Goal: Task Accomplishment & Management: Manage account settings

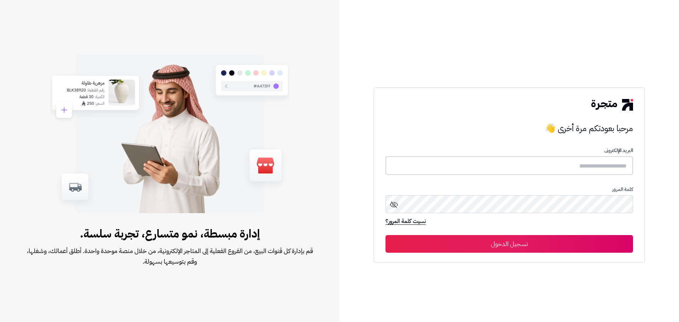
click at [452, 168] on input "text" at bounding box center [509, 165] width 248 height 19
type input "**********"
click at [385, 235] on button "تسجيل الدخول" at bounding box center [509, 244] width 248 height 18
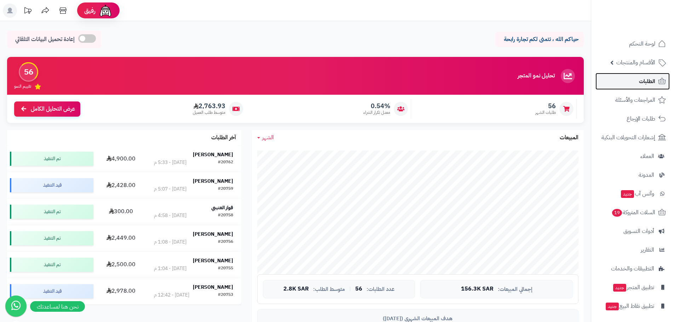
click at [650, 77] on span "الطلبات" at bounding box center [647, 81] width 16 height 10
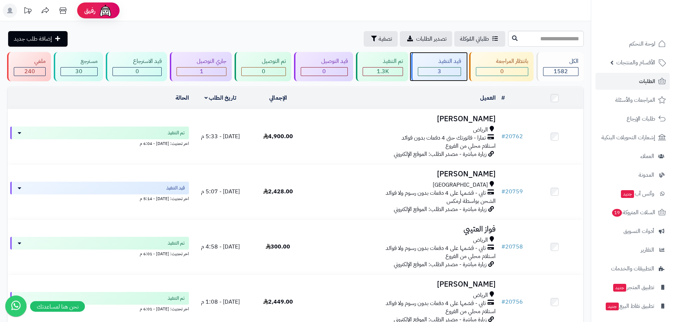
click at [455, 68] on div "3" at bounding box center [439, 72] width 42 height 8
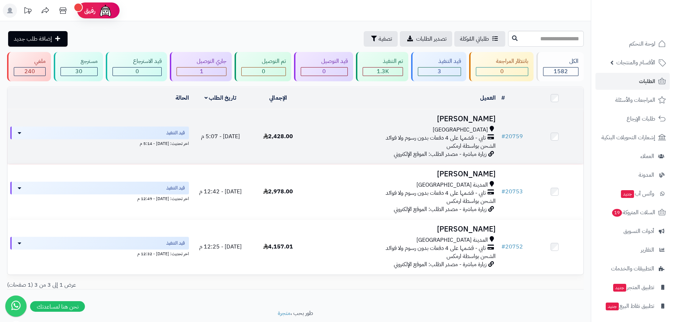
click at [471, 116] on h3 "سلطان البيشي" at bounding box center [402, 119] width 186 height 8
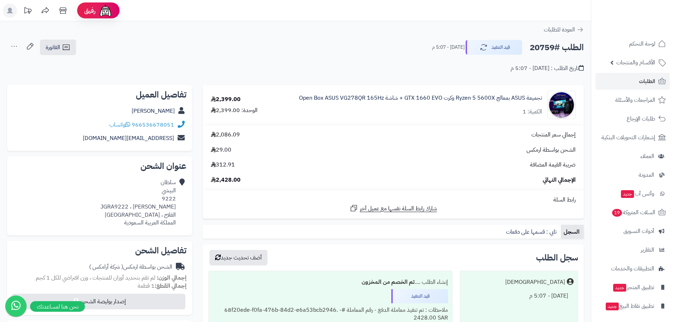
scroll to position [106, 0]
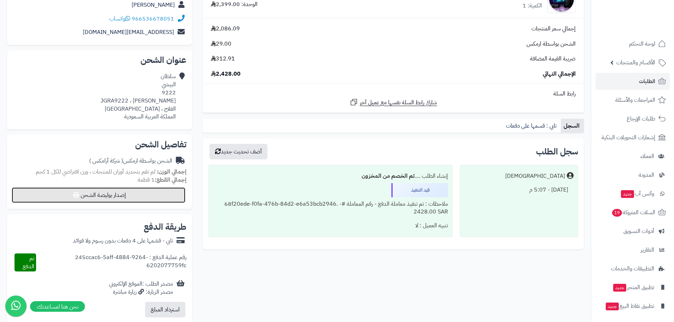
click at [166, 193] on button "إصدار بوليصة الشحن" at bounding box center [99, 195] width 174 height 16
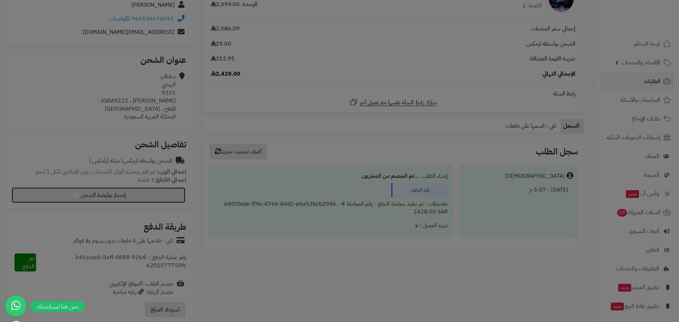
select select "******"
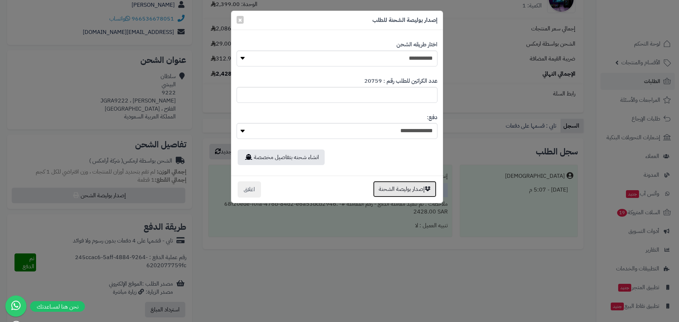
click at [384, 188] on button "إصدار بوليصة الشحنة" at bounding box center [404, 189] width 63 height 16
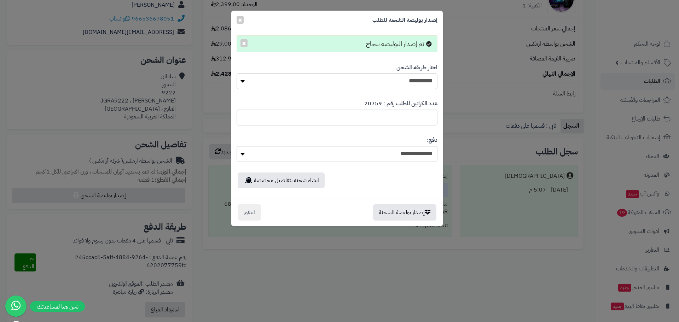
click at [318, 246] on div "**********" at bounding box center [339, 161] width 679 height 322
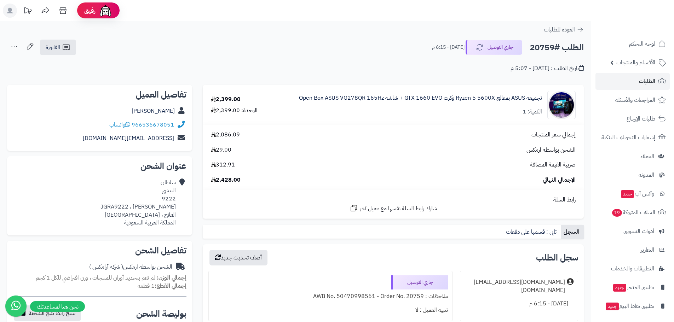
scroll to position [106, 0]
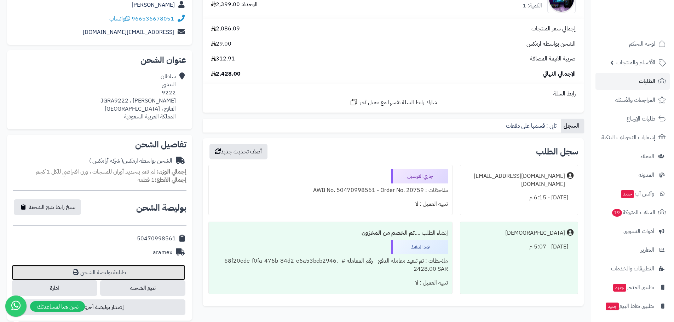
click at [149, 277] on link "طباعة بوليصة الشحن" at bounding box center [99, 273] width 174 height 16
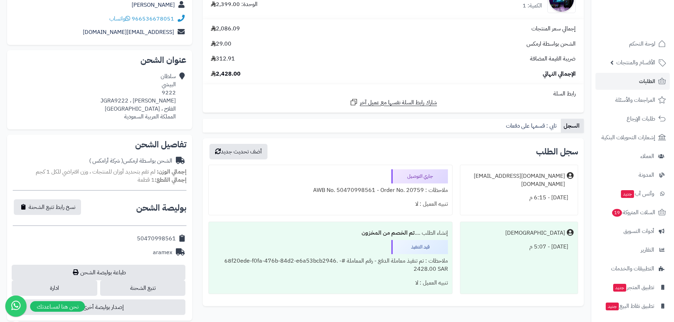
drag, startPoint x: 204, startPoint y: 339, endPoint x: 222, endPoint y: 339, distance: 18.7
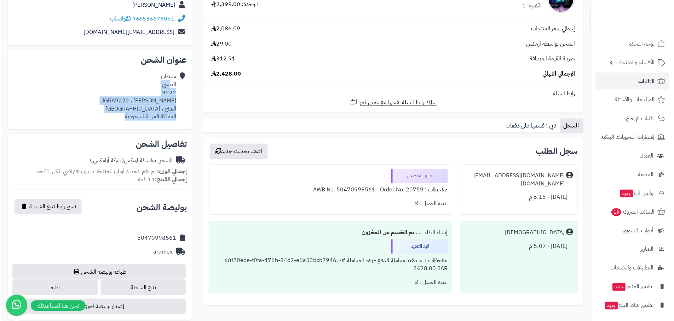
scroll to position [35, 0]
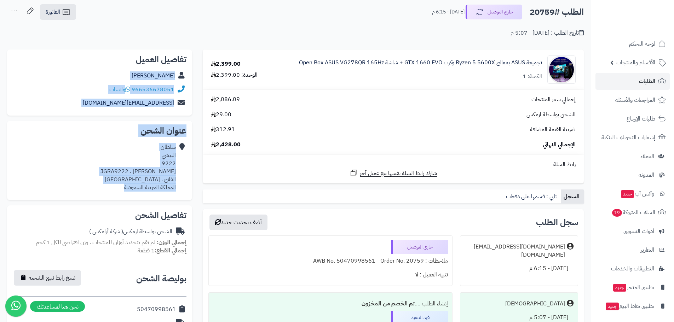
drag, startPoint x: 124, startPoint y: 119, endPoint x: 182, endPoint y: 77, distance: 71.7
copy div "[PERSON_NAME] 966536678051 واتساب [EMAIL_ADDRESS][DOMAIN_NAME] عنوان الشحن [PER…"
